Goal: Entertainment & Leisure: Consume media (video, audio)

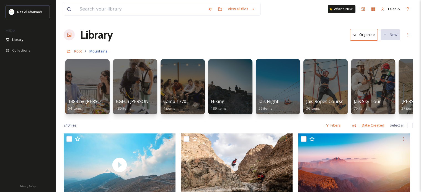
click at [96, 49] on span "Mountains" at bounding box center [98, 51] width 18 height 5
click at [81, 53] on span "Root" at bounding box center [78, 51] width 8 height 5
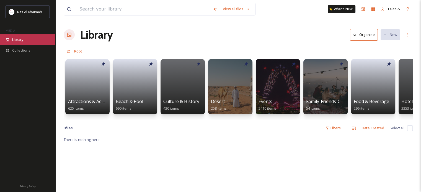
click at [21, 41] on span "Library" at bounding box center [17, 39] width 11 height 5
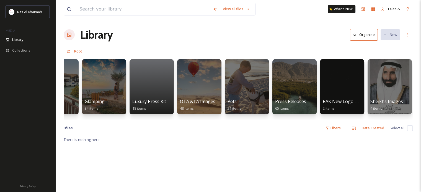
scroll to position [0, 1030]
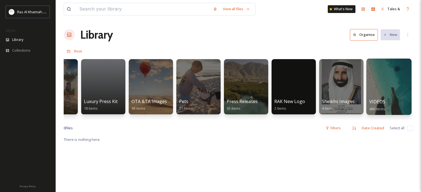
click at [386, 85] on div at bounding box center [388, 87] width 45 height 56
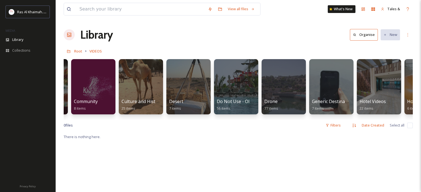
scroll to position [0, 283]
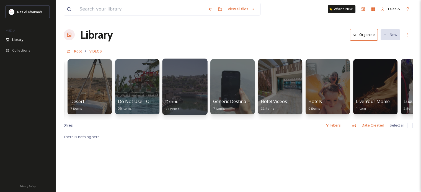
click at [185, 76] on div at bounding box center [184, 87] width 45 height 56
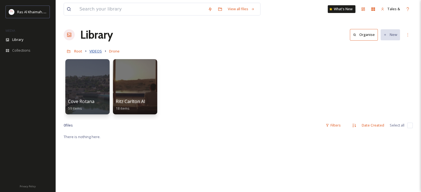
click at [97, 52] on span "VIDEOS" at bounding box center [95, 51] width 12 height 5
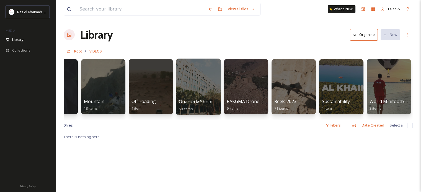
scroll to position [0, 739]
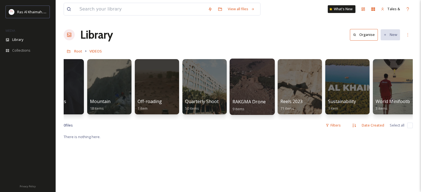
click at [243, 79] on div at bounding box center [251, 87] width 45 height 56
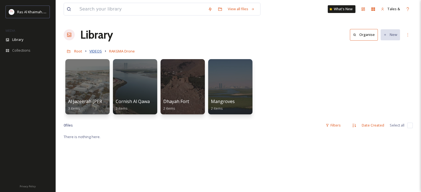
click at [97, 50] on span "VIDEOS" at bounding box center [95, 51] width 12 height 5
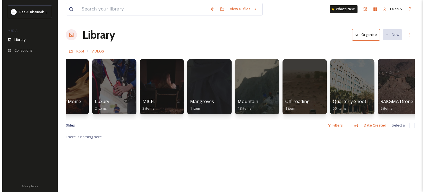
scroll to position [0, 595]
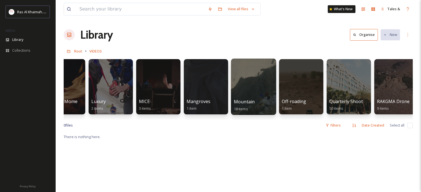
click at [248, 77] on div at bounding box center [253, 87] width 45 height 56
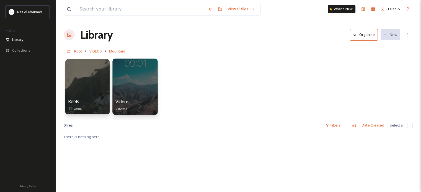
click at [134, 81] on div at bounding box center [134, 87] width 45 height 56
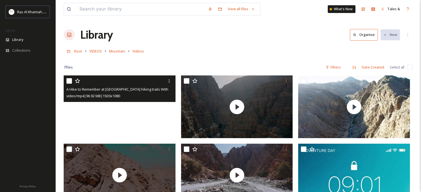
click at [125, 107] on video "A Hike to Remember at Wadi Shawka hiking trails With Paige from Adventurati Out…" at bounding box center [120, 106] width 112 height 63
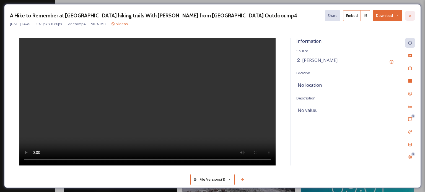
click at [413, 13] on div at bounding box center [410, 16] width 10 height 10
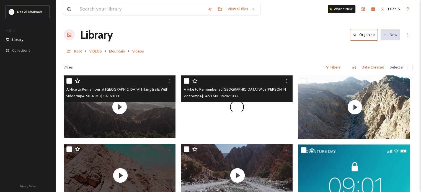
drag, startPoint x: 256, startPoint y: 103, endPoint x: 244, endPoint y: 107, distance: 11.9
click at [244, 107] on div at bounding box center [237, 106] width 112 height 63
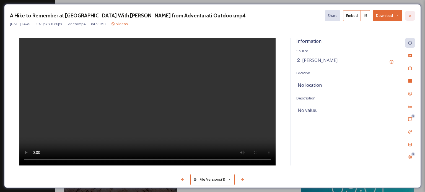
click at [408, 15] on icon at bounding box center [410, 16] width 4 height 4
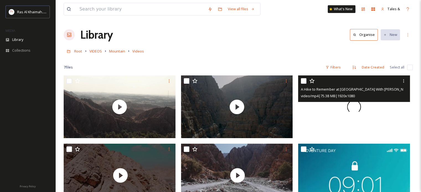
click at [348, 107] on span at bounding box center [354, 107] width 18 height 18
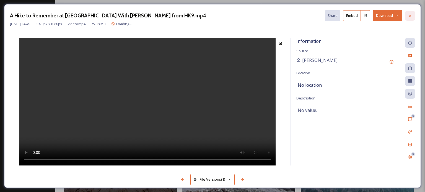
click at [413, 13] on div at bounding box center [410, 16] width 10 height 10
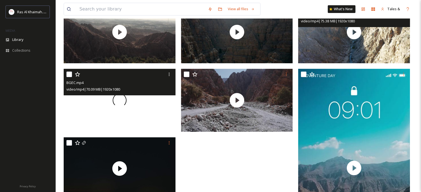
scroll to position [75, 0]
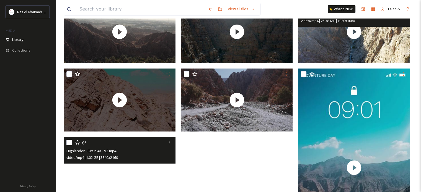
click at [117, 170] on video "Highlander - Grain 4K - V2.mp4" at bounding box center [120, 168] width 112 height 63
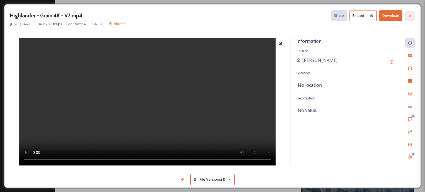
click at [410, 19] on div at bounding box center [410, 16] width 10 height 10
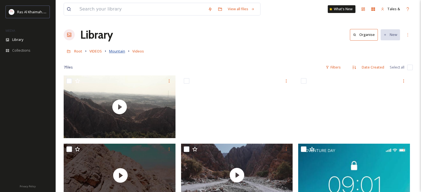
click at [118, 53] on span "Mountain" at bounding box center [117, 51] width 16 height 5
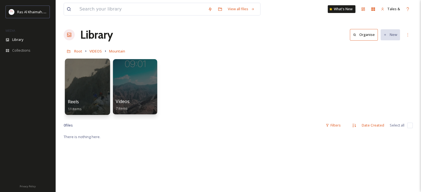
click at [91, 83] on div at bounding box center [87, 87] width 45 height 56
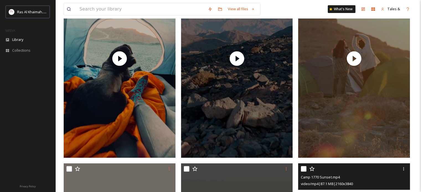
scroll to position [116, 0]
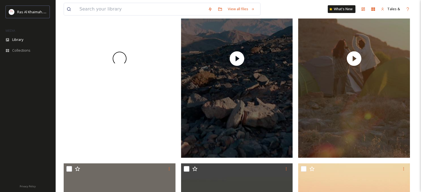
click at [117, 57] on span at bounding box center [119, 59] width 16 height 16
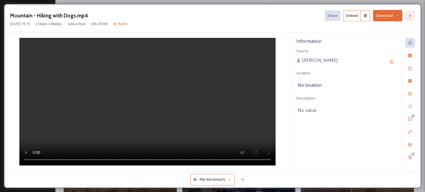
click at [411, 16] on icon at bounding box center [410, 16] width 4 height 4
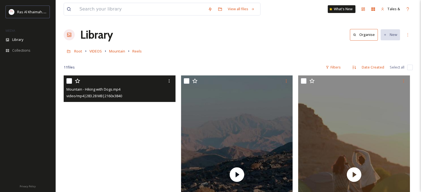
click at [172, 125] on video "Mountain - Hiking with Dogs.mp4" at bounding box center [120, 174] width 112 height 199
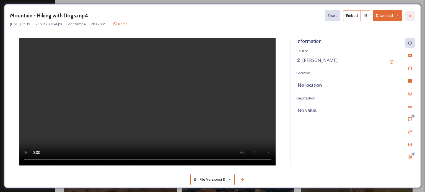
click at [409, 16] on icon at bounding box center [410, 15] width 2 height 2
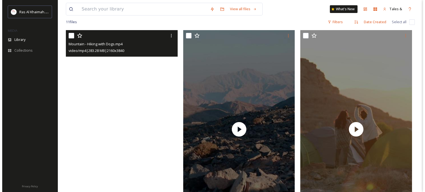
scroll to position [45, 0]
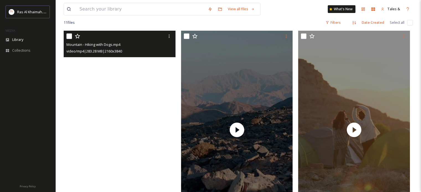
click at [116, 85] on video "Mountain - Hiking with Dogs.mp4" at bounding box center [120, 130] width 112 height 199
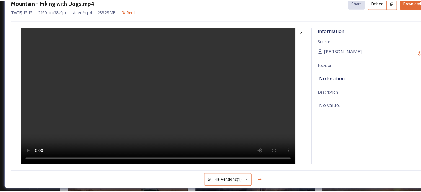
scroll to position [45, 0]
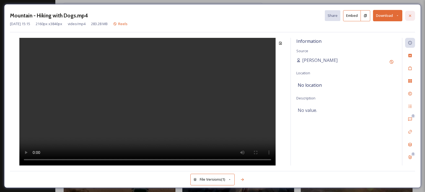
click at [413, 15] on div at bounding box center [410, 16] width 10 height 10
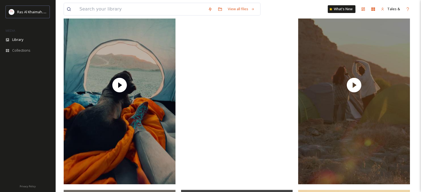
scroll to position [90, 0]
